Goal: Book appointment/travel/reservation

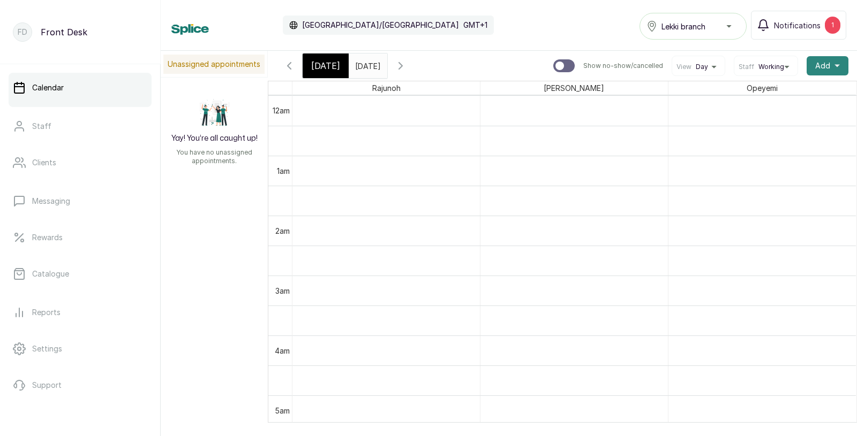
click at [827, 61] on span "Add" at bounding box center [822, 66] width 15 height 11
click at [781, 92] on span "Add Appointment" at bounding box center [788, 94] width 103 height 13
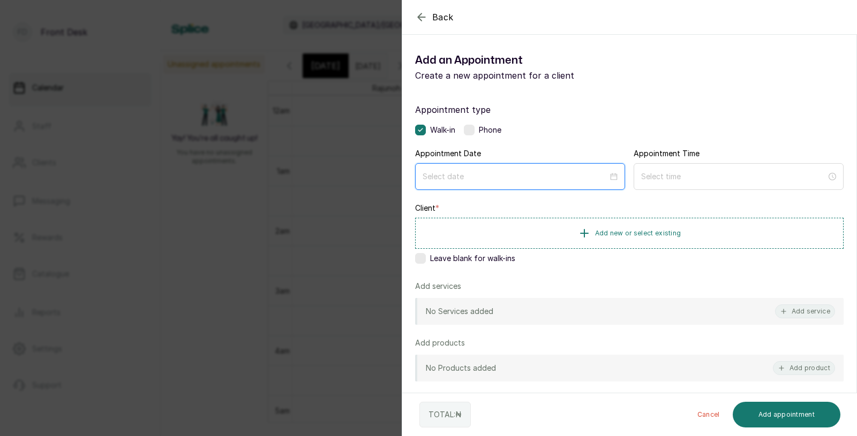
click at [520, 174] on input at bounding box center [514, 177] width 185 height 12
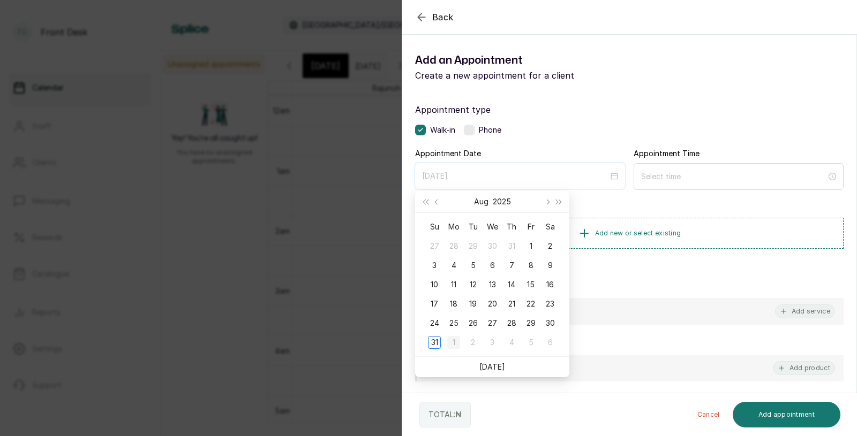
type input "[DATE]"
click at [457, 341] on div "1" at bounding box center [453, 342] width 13 height 13
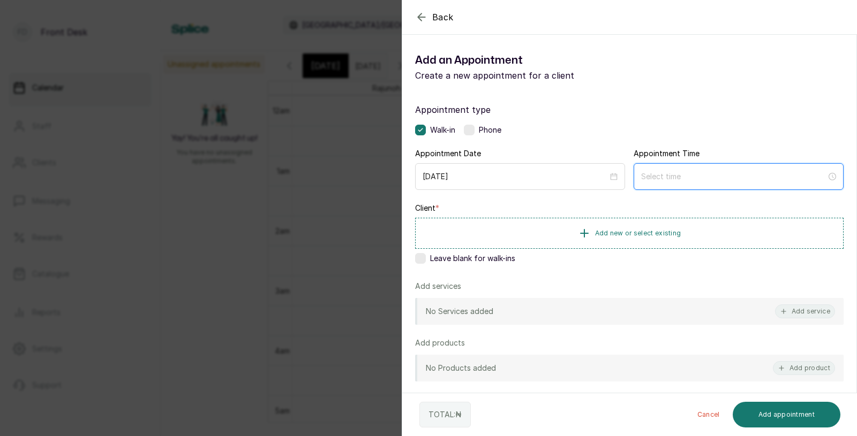
click at [653, 176] on input at bounding box center [733, 177] width 185 height 12
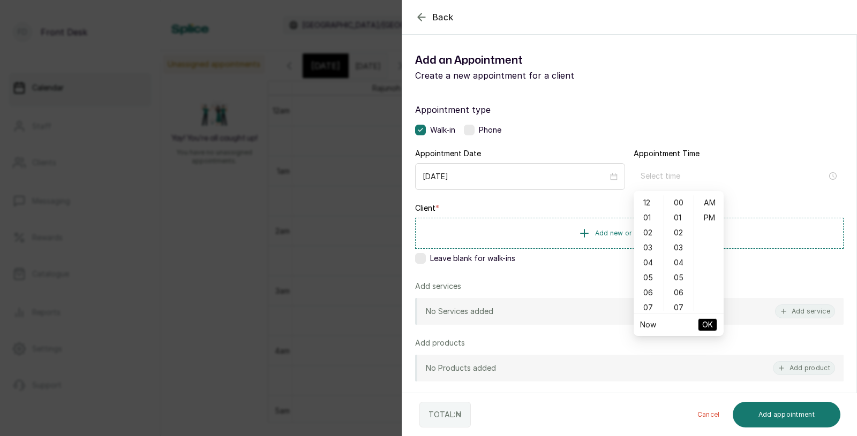
click at [232, 236] on div "Back Add Appointment Add an Appointment Create a new appointment for a client A…" at bounding box center [428, 218] width 857 height 436
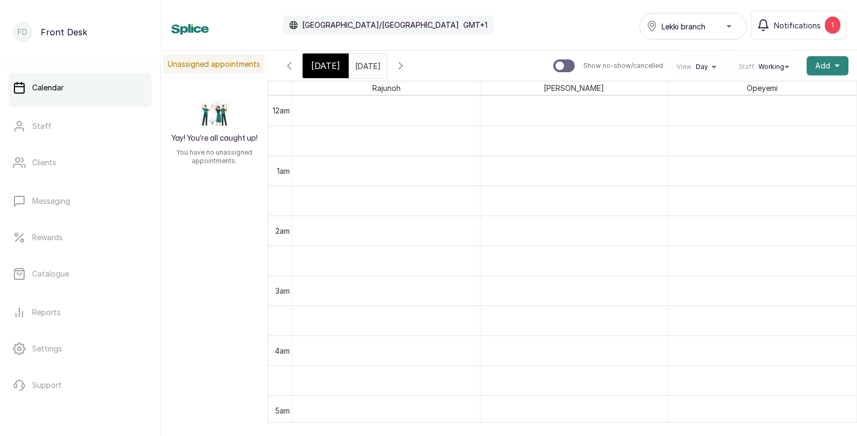
click at [817, 65] on span "Add" at bounding box center [822, 66] width 15 height 11
click at [755, 93] on span "Add Appointment" at bounding box center [788, 94] width 103 height 13
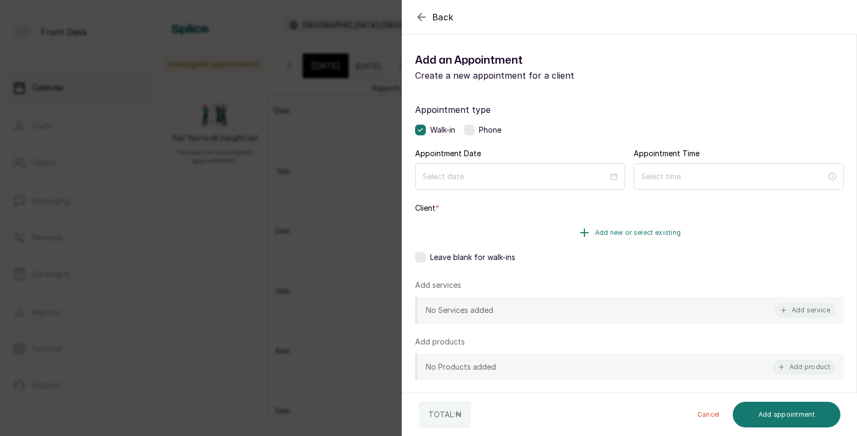
click at [596, 229] on span "Add new or select existing" at bounding box center [638, 233] width 86 height 9
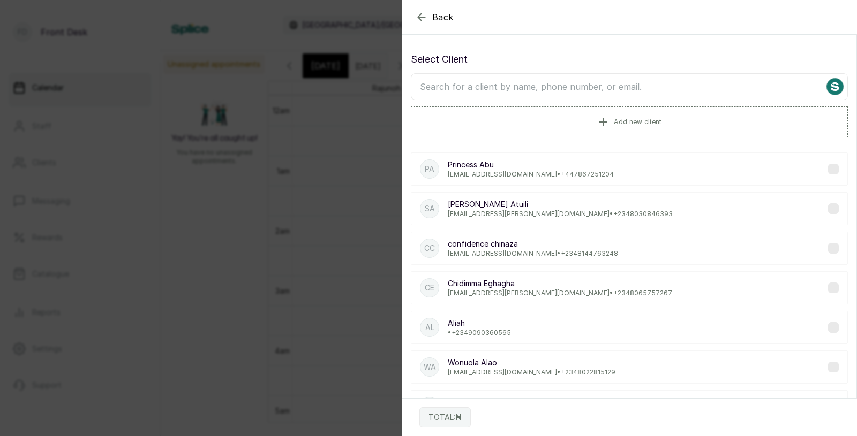
click at [523, 84] on input "text" at bounding box center [629, 86] width 437 height 27
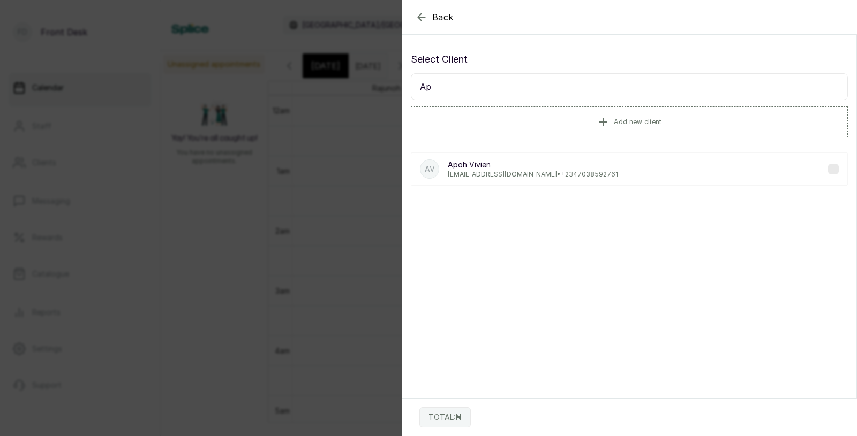
type input "A"
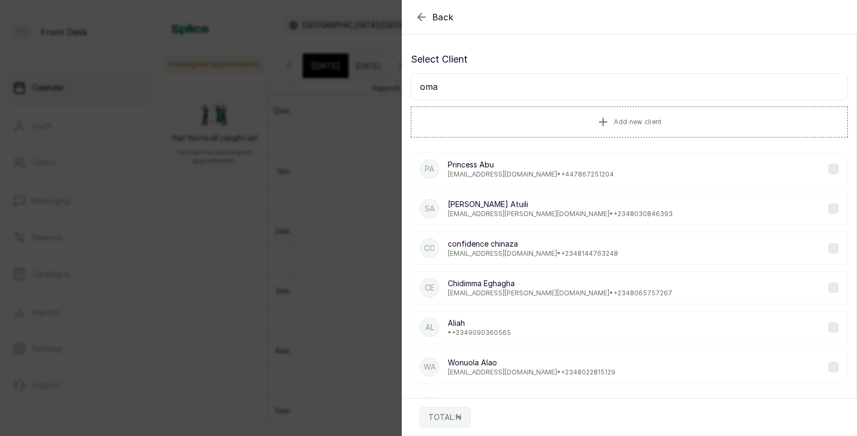
type input "[PERSON_NAME]"
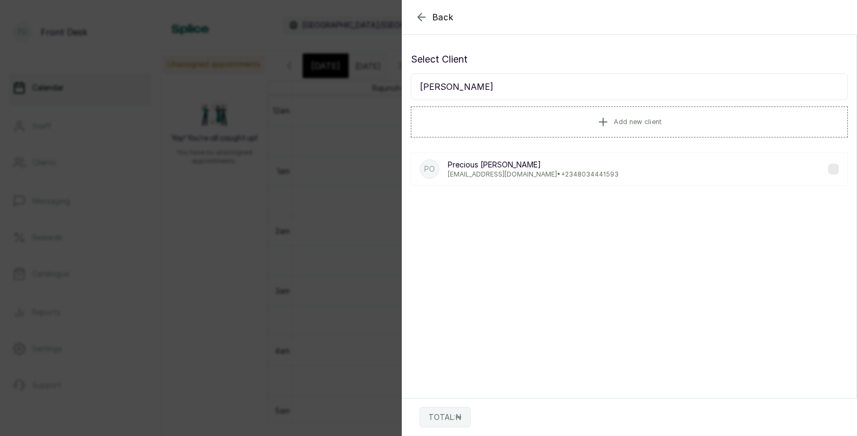
click at [454, 180] on div "PO Precious Omar [EMAIL_ADDRESS][DOMAIN_NAME] • [PHONE_NUMBER]" at bounding box center [629, 169] width 437 height 33
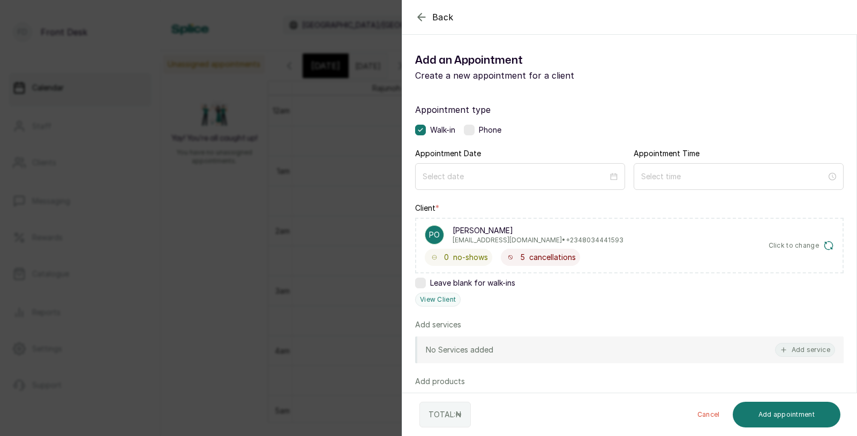
click at [444, 19] on span "Back" at bounding box center [442, 17] width 21 height 13
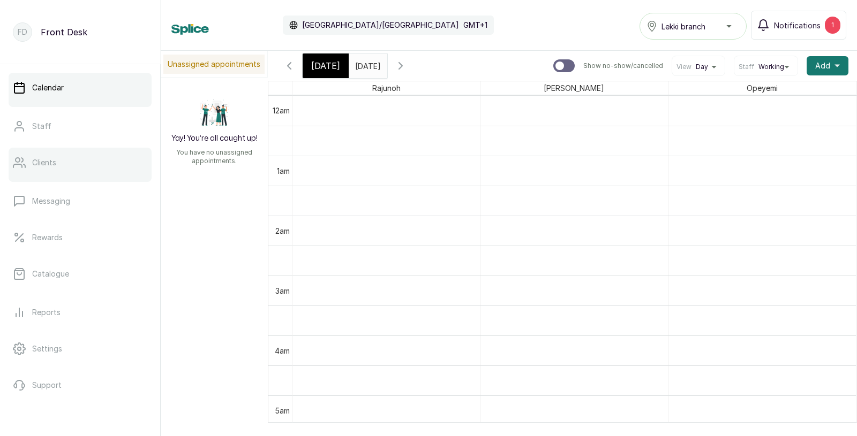
click at [57, 165] on link "Clients" at bounding box center [80, 163] width 143 height 30
